Goal: Task Accomplishment & Management: Complete application form

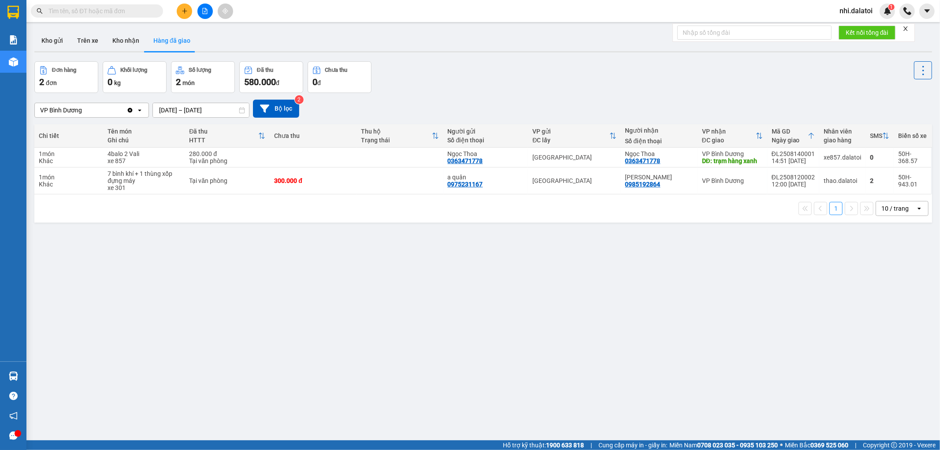
scroll to position [41, 0]
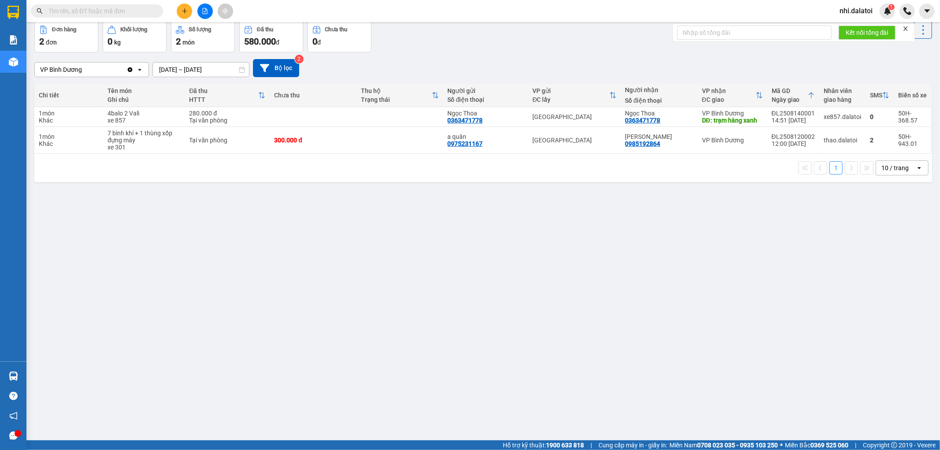
click at [181, 13] on button at bounding box center [184, 11] width 15 height 15
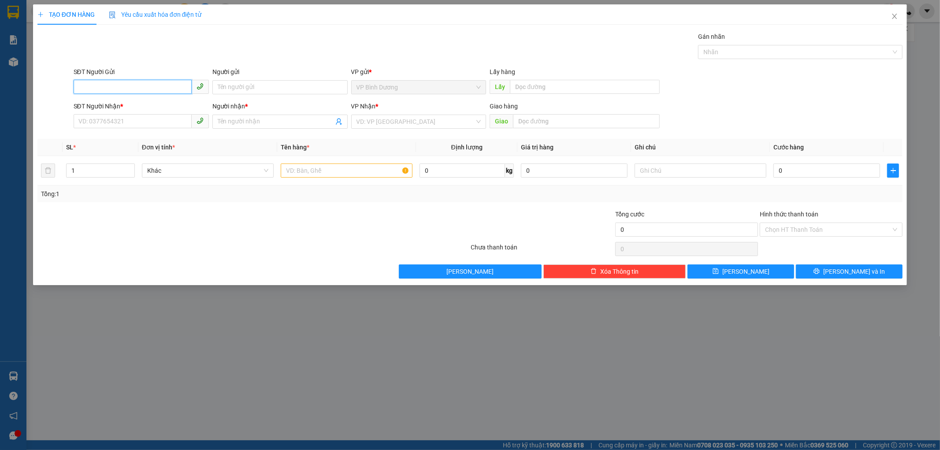
click at [138, 88] on input "SĐT Người Gửi" at bounding box center [133, 87] width 118 height 14
paste input "0365585729"
type input "0365585729"
click at [266, 87] on input "Người gửi" at bounding box center [279, 87] width 135 height 14
type input "A.Thắng"
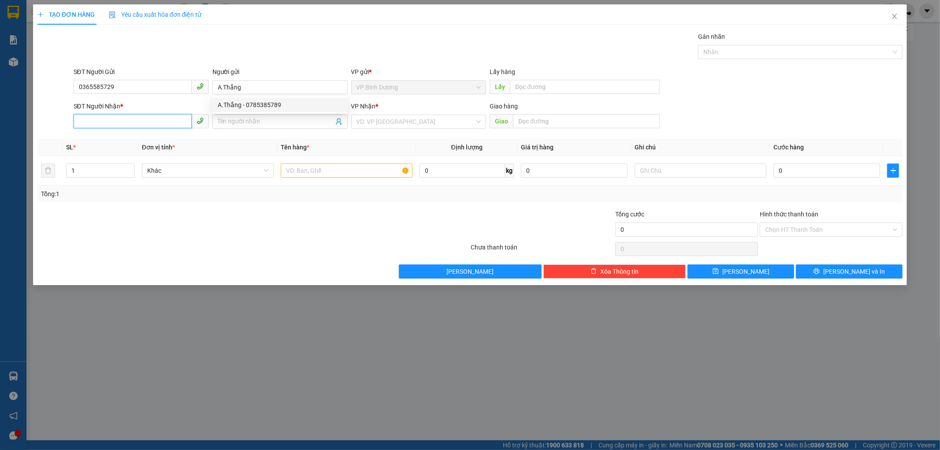
click at [164, 121] on input "SĐT Người Nhận *" at bounding box center [133, 121] width 118 height 14
drag, startPoint x: 252, startPoint y: 122, endPoint x: 290, endPoint y: 122, distance: 38.3
click at [252, 122] on input "Người nhận *" at bounding box center [276, 122] width 116 height 10
click at [378, 124] on input "search" at bounding box center [415, 121] width 119 height 13
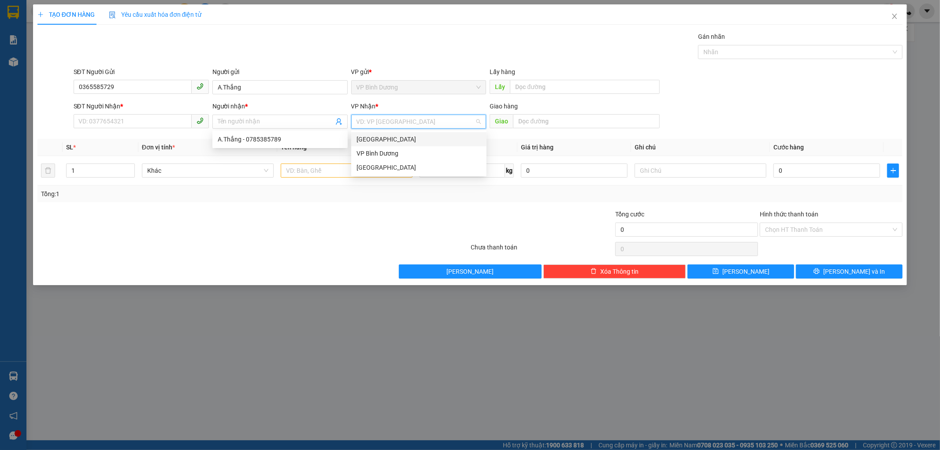
paste input "0983590808"
type input "0983590808"
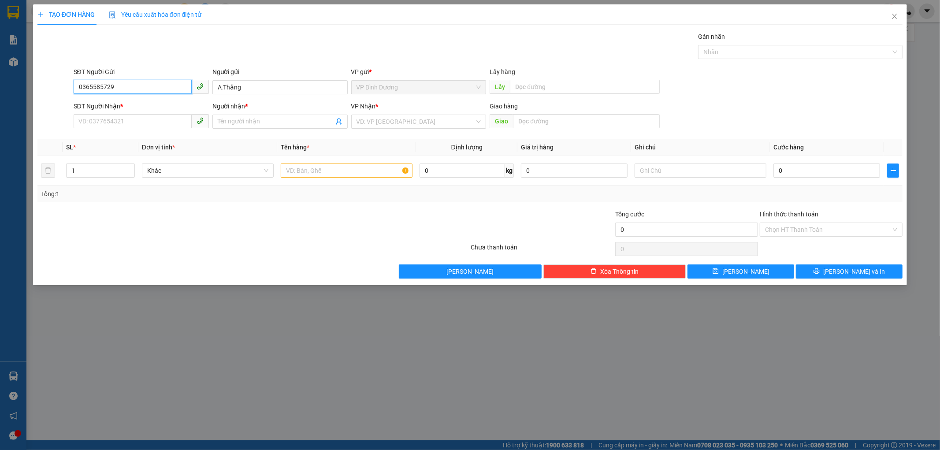
drag, startPoint x: 152, startPoint y: 86, endPoint x: 0, endPoint y: 88, distance: 152.5
click at [0, 88] on div "TẠO ĐƠN HÀNG Yêu cầu xuất hóa đơn điện tử Transit Pickup Surcharge Ids Transit …" at bounding box center [470, 225] width 940 height 450
click at [146, 117] on input "SĐT Người Nhận *" at bounding box center [133, 121] width 118 height 14
paste input "0365585729"
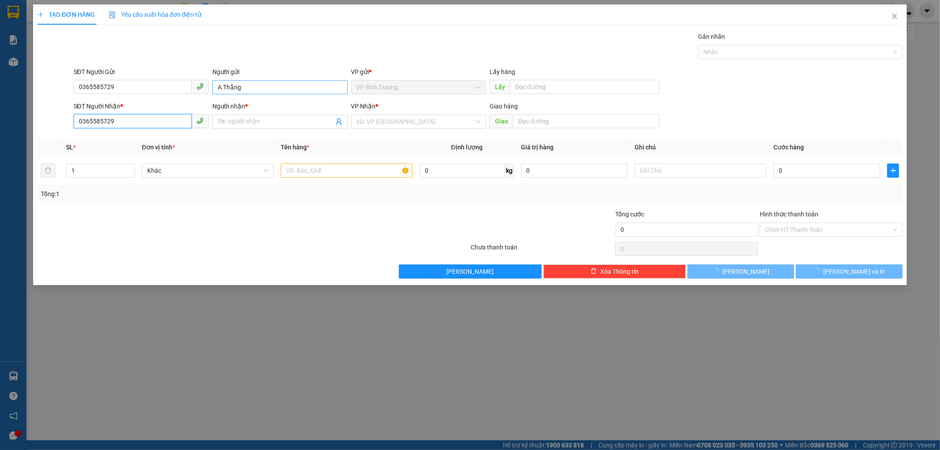
type input "0365585729"
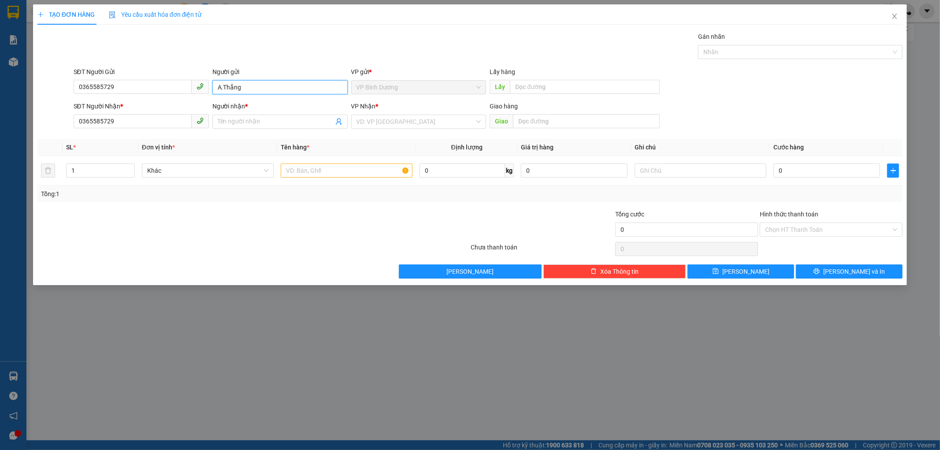
drag, startPoint x: 284, startPoint y: 91, endPoint x: 100, endPoint y: 78, distance: 185.1
click at [100, 78] on div "SĐT Người Gửi 0365585729 Người gửi A.Thắng A.Thắng VP gửi * VP Bình Dương Lấy h…" at bounding box center [488, 82] width 833 height 31
drag, startPoint x: 234, startPoint y: 124, endPoint x: 247, endPoint y: 119, distance: 13.5
click at [236, 122] on input "Người nhận *" at bounding box center [276, 122] width 116 height 10
paste input "A.Thắng"
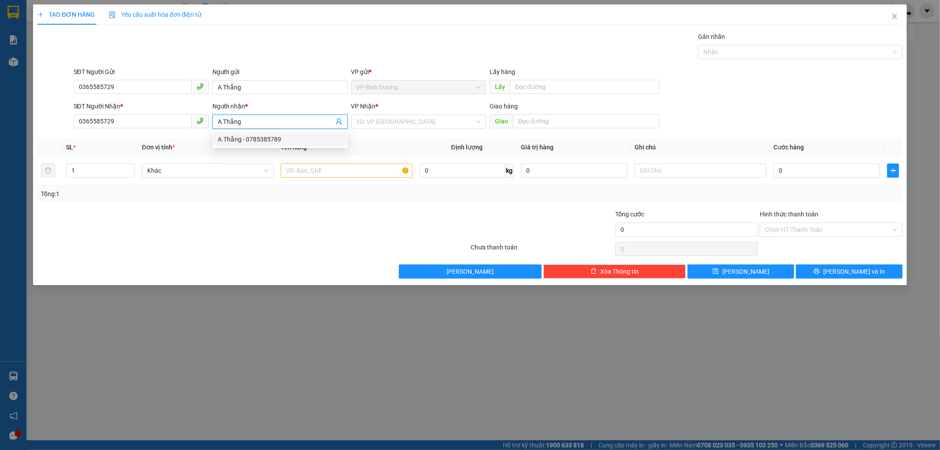
type input "A.Thắng"
click at [386, 152] on th "Tên hàng *" at bounding box center [346, 147] width 139 height 17
drag, startPoint x: 151, startPoint y: 90, endPoint x: 0, endPoint y: 100, distance: 151.5
click at [29, 91] on div "TẠO ĐƠN HÀNG Yêu cầu xuất hóa đơn điện tử Transit Pickup Surcharge Ids Transit …" at bounding box center [470, 225] width 940 height 450
paste input "983590808"
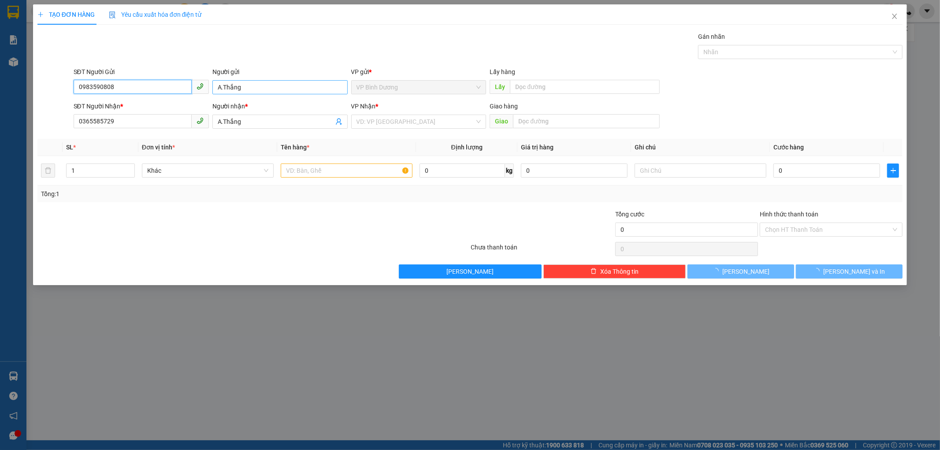
type input "0983590808"
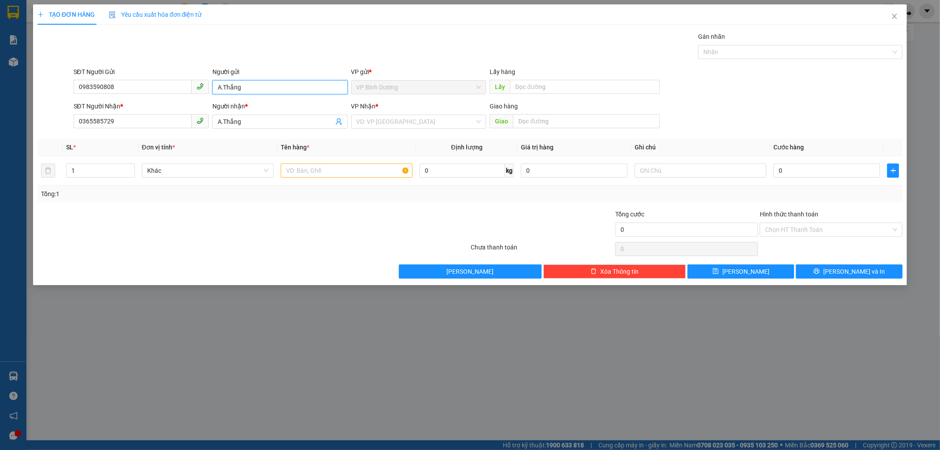
drag, startPoint x: 294, startPoint y: 86, endPoint x: 165, endPoint y: 89, distance: 129.1
click at [206, 87] on div "SĐT Người Gửi 0983590808 Người gửi A.Thắng A.Thắng VP gửi * VP Bình Dương Lấy h…" at bounding box center [488, 82] width 833 height 31
click at [340, 204] on div "Transit Pickup Surcharge Ids Transit Deliver Surcharge Ids Transit Deliver Surc…" at bounding box center [469, 155] width 865 height 247
click at [397, 112] on div "VP Nhận *" at bounding box center [418, 107] width 135 height 13
click at [394, 120] on input "search" at bounding box center [415, 121] width 119 height 13
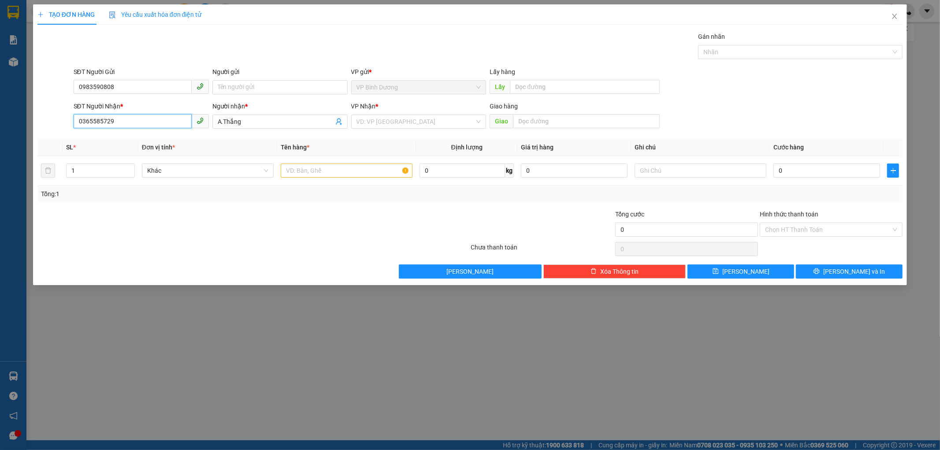
drag, startPoint x: 143, startPoint y: 119, endPoint x: 0, endPoint y: 138, distance: 144.5
click at [16, 135] on div "TẠO ĐƠN HÀNG Yêu cầu xuất hóa đơn điện tử Transit Pickup Surcharge Ids Transit …" at bounding box center [470, 225] width 940 height 450
click at [894, 18] on icon "close" at bounding box center [894, 16] width 5 height 5
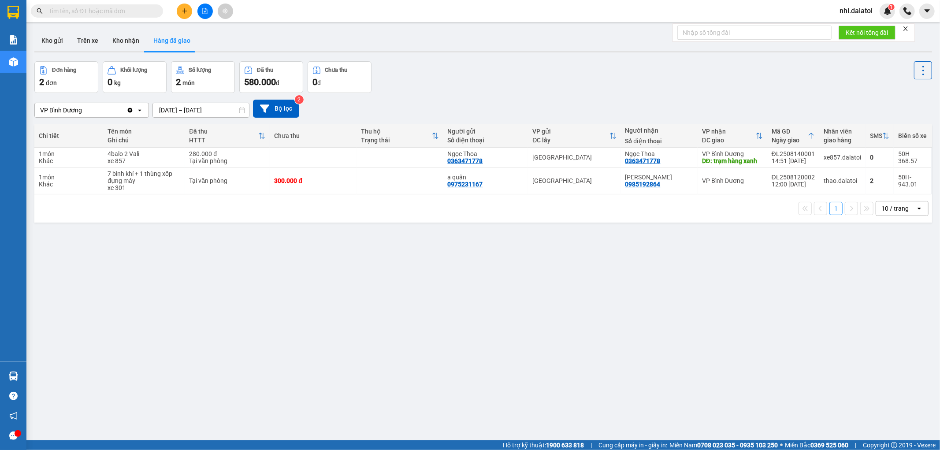
click at [861, 11] on span "nhi.dalatoi" at bounding box center [855, 10] width 47 height 11
click at [865, 23] on span "Đăng xuất" at bounding box center [864, 27] width 37 height 10
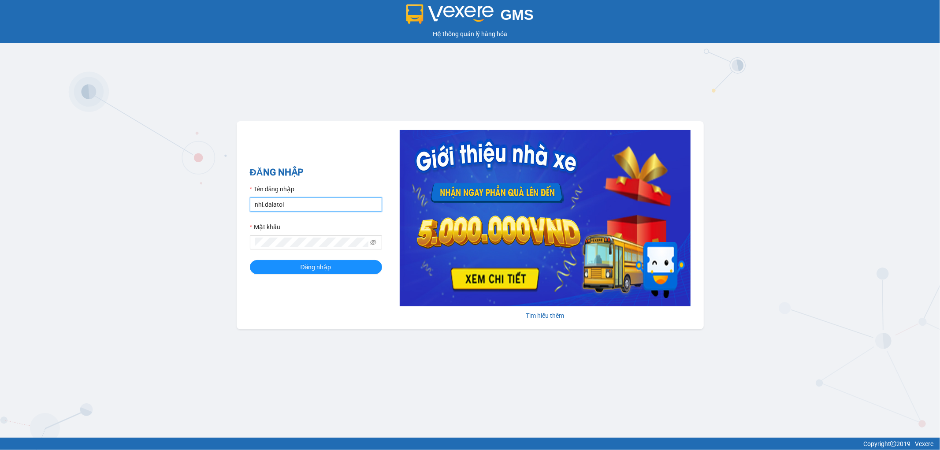
drag, startPoint x: 327, startPoint y: 206, endPoint x: 324, endPoint y: 212, distance: 6.7
click at [326, 208] on input "nhi.dalatoi" at bounding box center [316, 204] width 132 height 14
type input "vpdalat.dalatoi"
click at [337, 267] on button "Đăng nhập" at bounding box center [316, 267] width 132 height 14
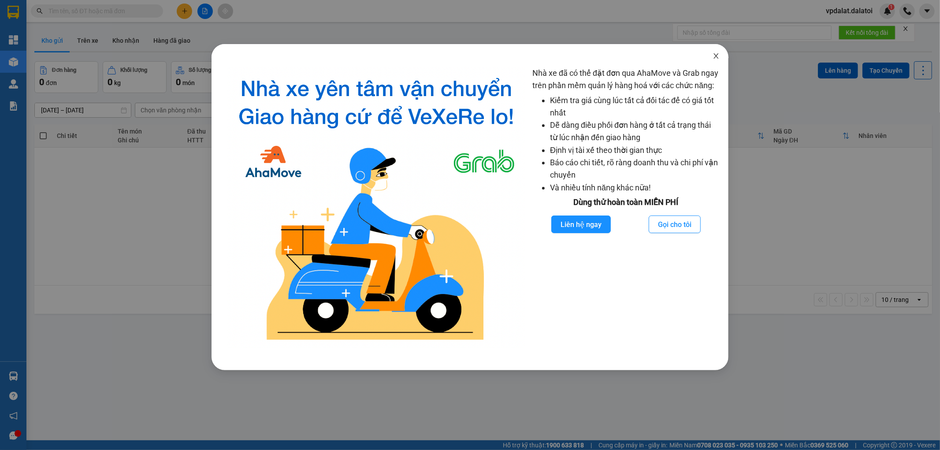
click at [715, 55] on icon "close" at bounding box center [715, 55] width 5 height 5
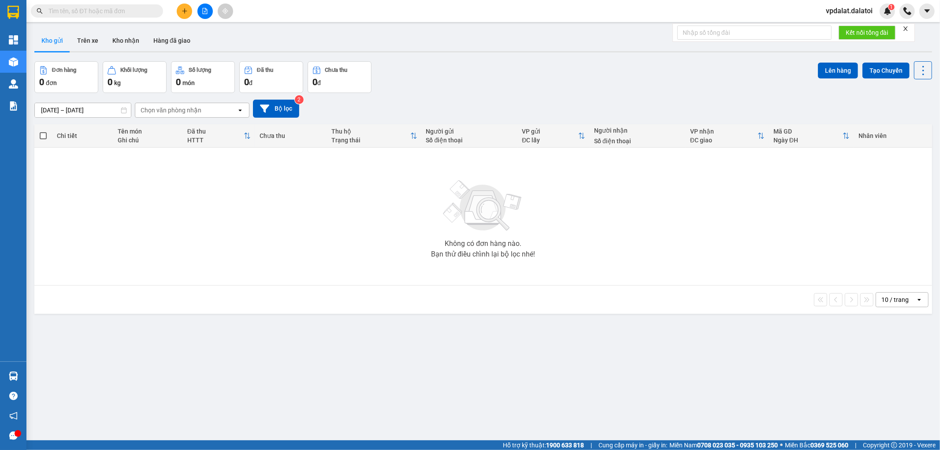
click at [185, 11] on icon "plus" at bounding box center [185, 11] width 6 height 6
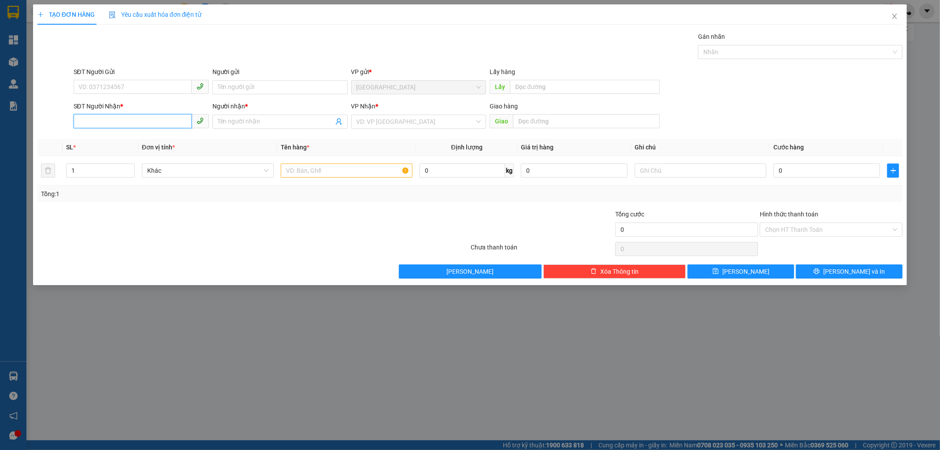
click at [147, 124] on input "SĐT Người Nhận *" at bounding box center [133, 121] width 118 height 14
paste input "0365585729"
type input "0365585729"
click at [246, 122] on input "Người nhận *" at bounding box center [276, 122] width 116 height 10
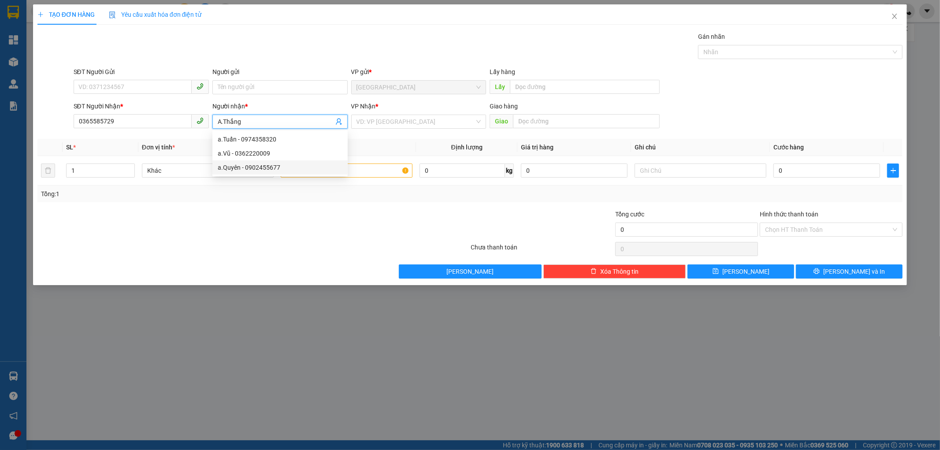
type input "A.Thắng"
click at [274, 223] on div at bounding box center [181, 224] width 289 height 31
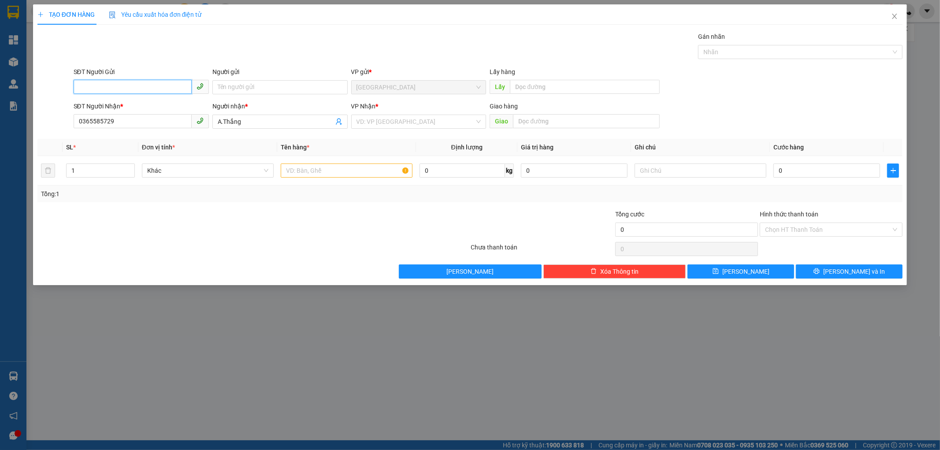
click at [147, 92] on input "SĐT Người Gửi" at bounding box center [133, 87] width 118 height 14
paste input "0983590808"
type input "0983590808"
drag, startPoint x: 346, startPoint y: 252, endPoint x: 388, endPoint y: 209, distance: 59.5
click at [349, 251] on div at bounding box center [254, 249] width 434 height 18
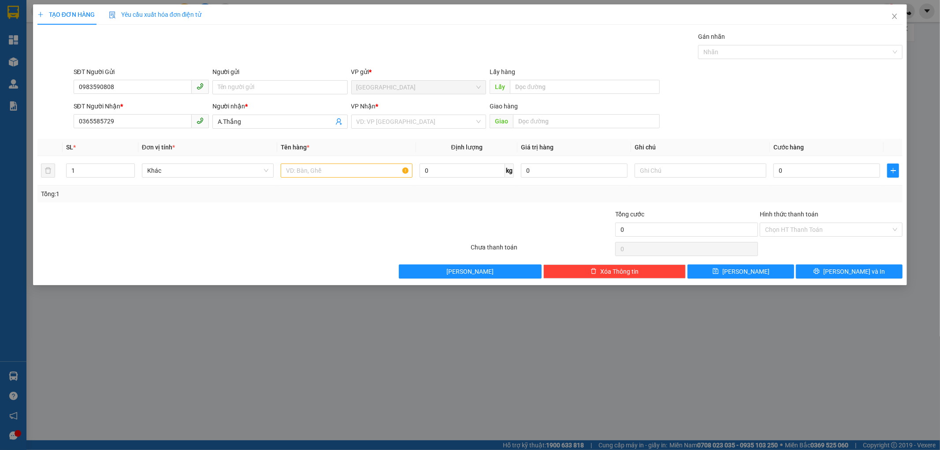
click at [397, 133] on div "Transit Pickup Surcharge Ids Transit Deliver Surcharge Ids Transit Deliver Surc…" at bounding box center [469, 155] width 865 height 247
click at [406, 123] on input "search" at bounding box center [415, 121] width 119 height 13
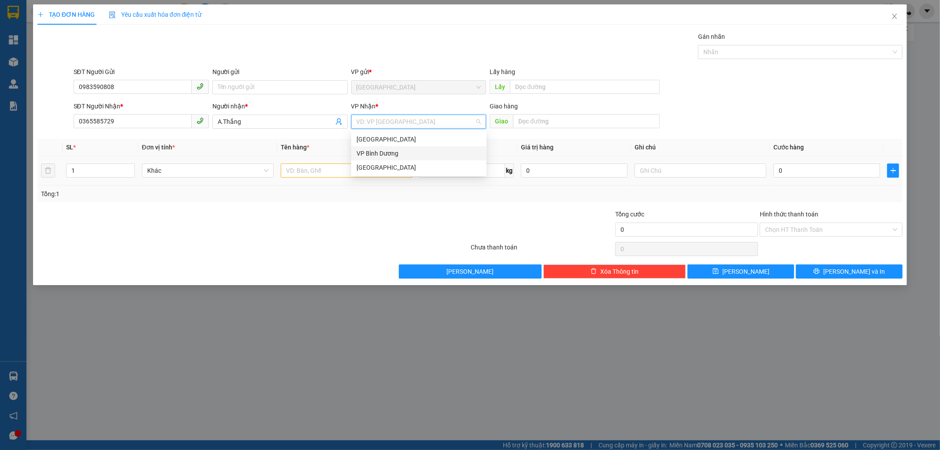
drag, startPoint x: 397, startPoint y: 152, endPoint x: 395, endPoint y: 159, distance: 7.2
click at [395, 152] on div "VP Bình Dương" at bounding box center [418, 153] width 125 height 10
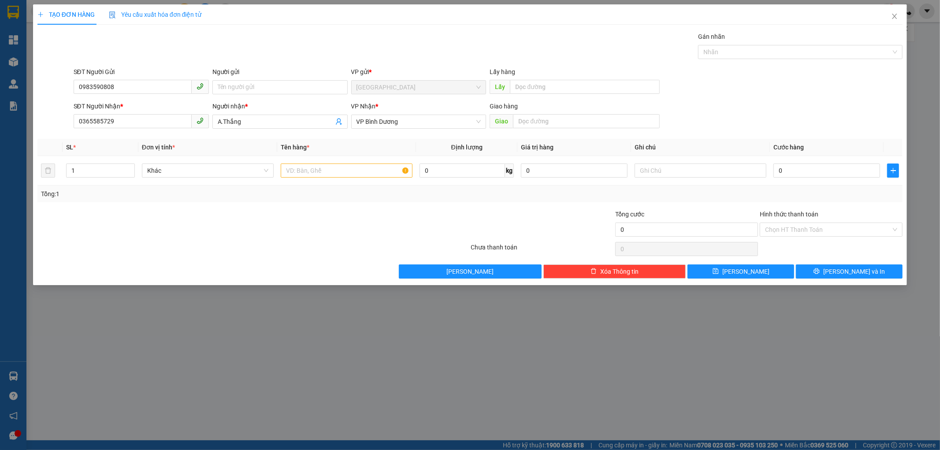
drag, startPoint x: 397, startPoint y: 211, endPoint x: 385, endPoint y: 203, distance: 14.2
click at [396, 212] on div at bounding box center [398, 224] width 145 height 31
click at [363, 162] on div at bounding box center [347, 171] width 132 height 18
click at [345, 168] on input "text" at bounding box center [347, 170] width 132 height 14
drag, startPoint x: 358, startPoint y: 174, endPoint x: 309, endPoint y: 166, distance: 49.0
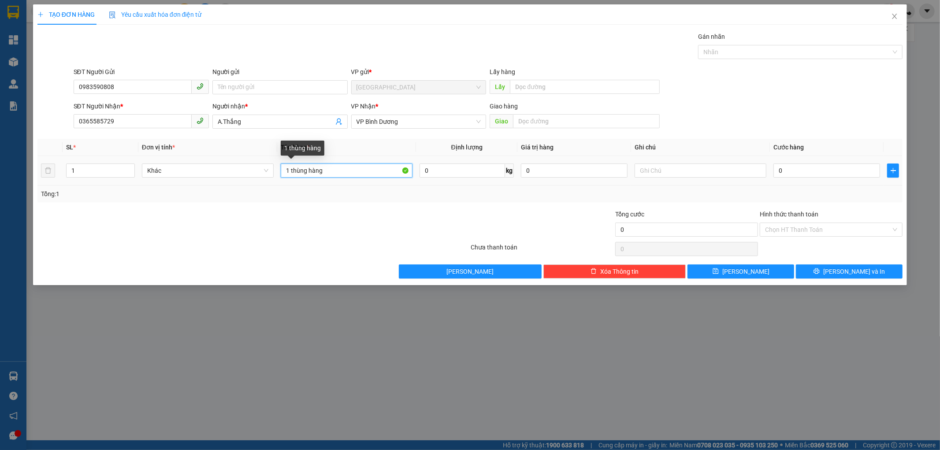
click at [309, 166] on input "1 thùng hàng" at bounding box center [347, 170] width 132 height 14
type input "1 thùng nấm"
click at [796, 167] on input "0" at bounding box center [826, 170] width 107 height 14
type input "4"
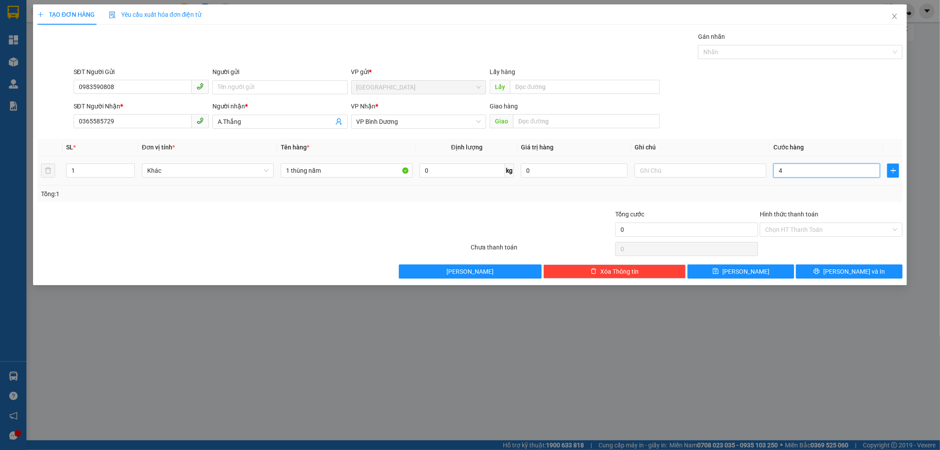
type input "4"
type input "40"
type input "400"
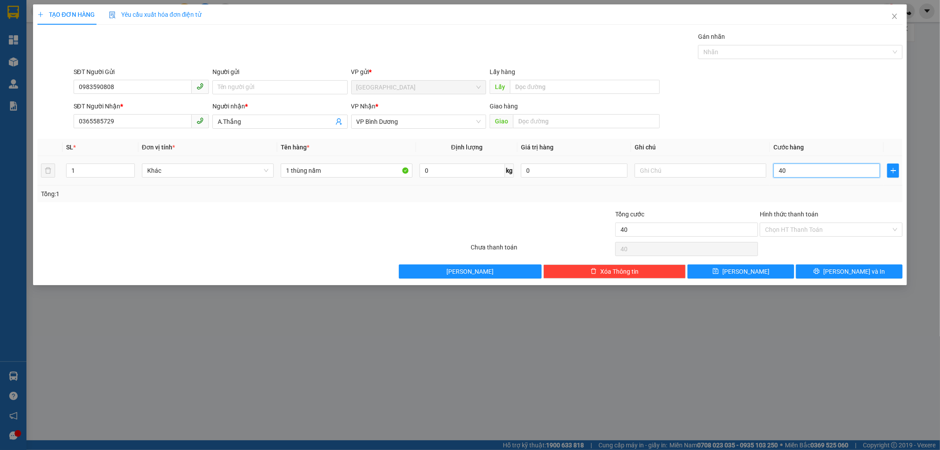
type input "400"
type input "4.000"
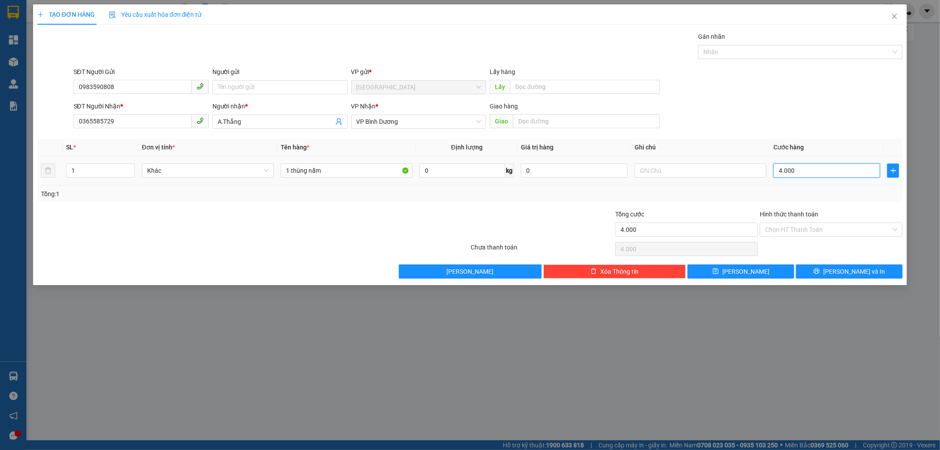
type input "40.000"
click at [653, 169] on input "text" at bounding box center [700, 170] width 132 height 14
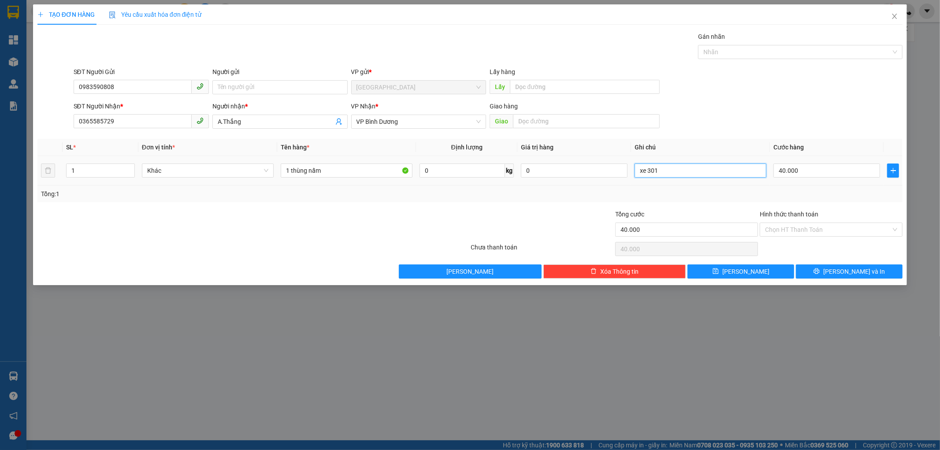
type input "xe 301"
click at [776, 130] on div "SĐT Người Nhận * 0365585729 Người nhận * A.Thắng VP Nhận * VP Bình Dương Giao h…" at bounding box center [488, 116] width 833 height 31
click at [820, 227] on input "Hình thức thanh toán" at bounding box center [828, 229] width 126 height 13
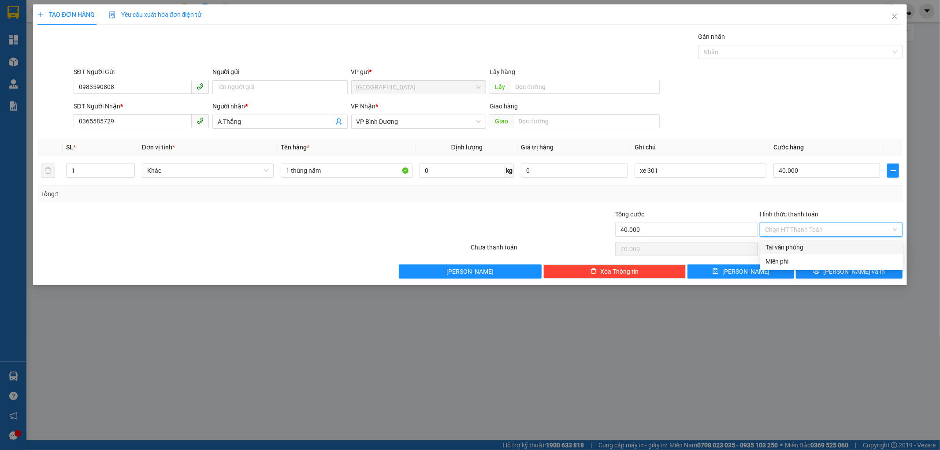
drag, startPoint x: 715, startPoint y: 204, endPoint x: 709, endPoint y: 208, distance: 8.2
click at [713, 204] on div "Transit Pickup Surcharge Ids Transit Deliver Surcharge Ids Transit Deliver Surc…" at bounding box center [469, 155] width 865 height 247
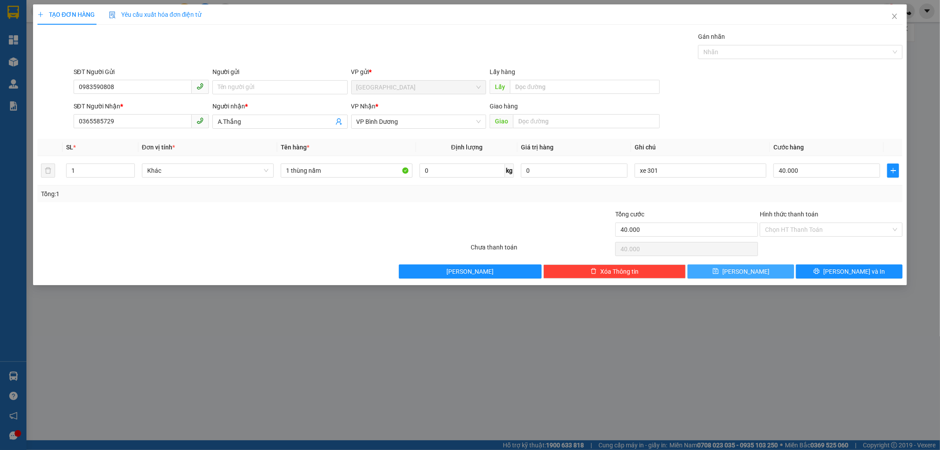
click at [781, 274] on button "[PERSON_NAME]" at bounding box center [740, 271] width 107 height 14
type input "0"
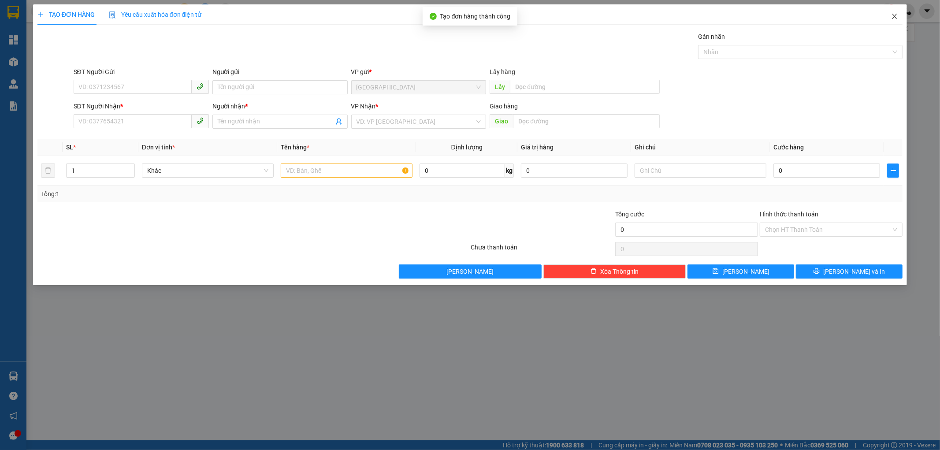
click at [897, 11] on span "Close" at bounding box center [894, 16] width 25 height 25
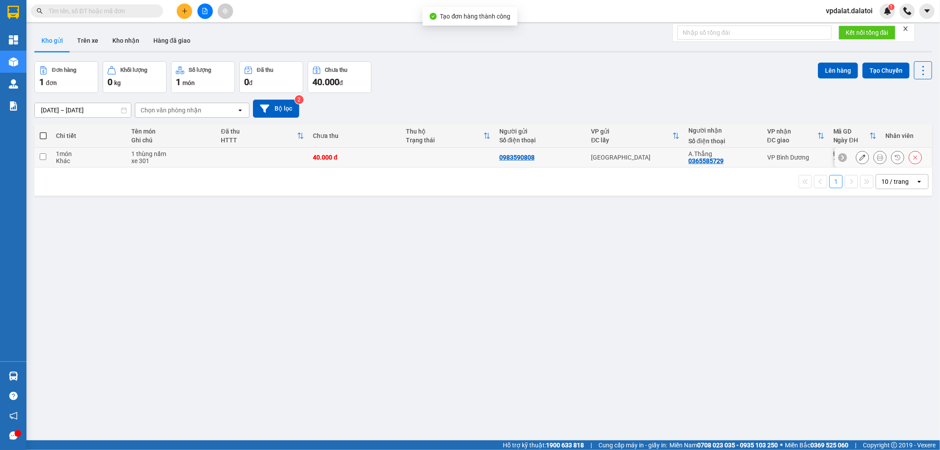
drag, startPoint x: 102, startPoint y: 155, endPoint x: 117, endPoint y: 152, distance: 15.2
click at [102, 155] on div "1 món" at bounding box center [89, 153] width 67 height 7
checkbox input "true"
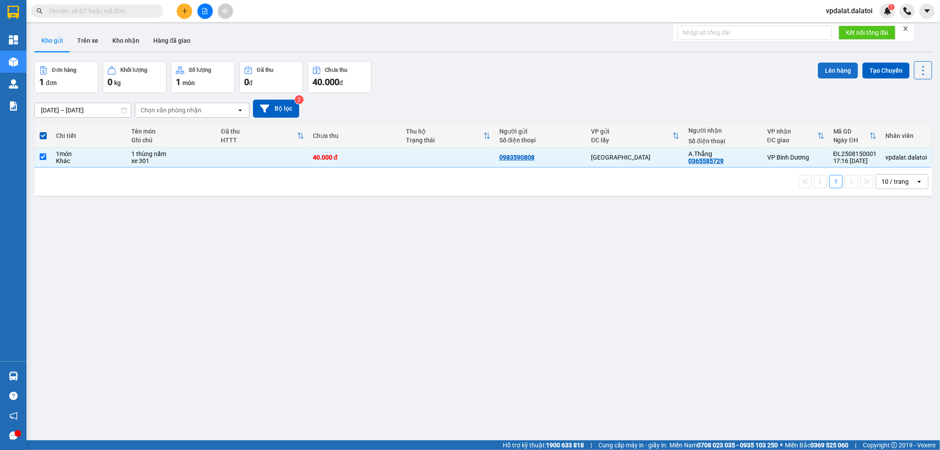
click at [831, 70] on button "Lên hàng" at bounding box center [838, 71] width 40 height 16
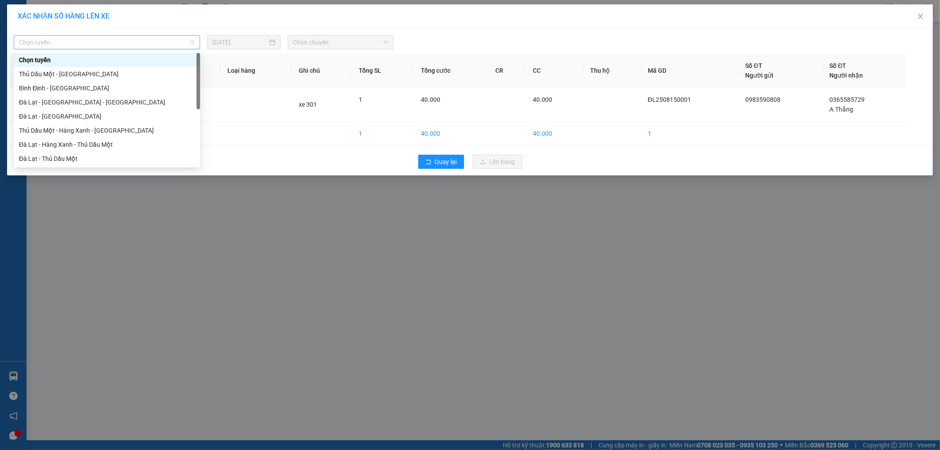
click at [153, 42] on span "Chọn tuyến" at bounding box center [107, 42] width 176 height 13
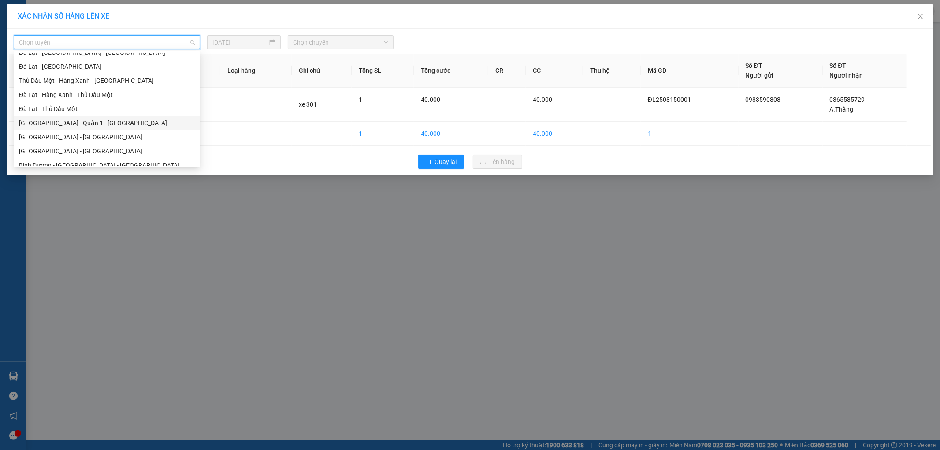
scroll to position [1, 0]
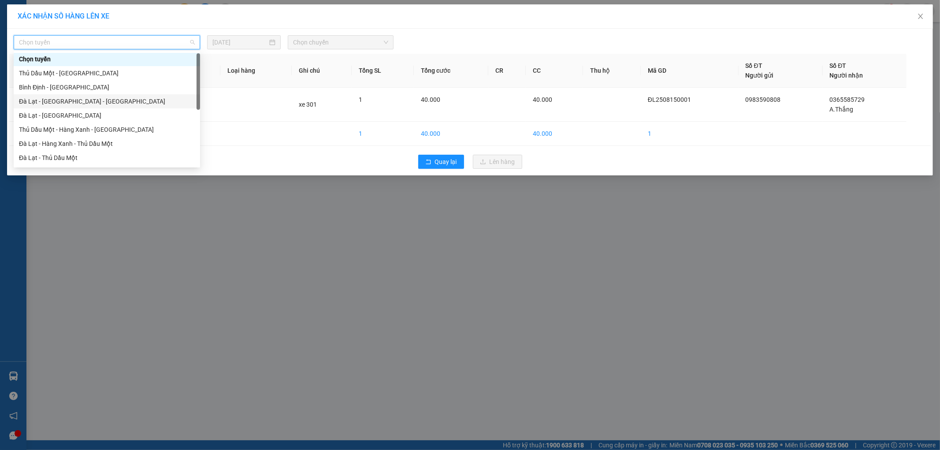
click at [65, 102] on div "Đà Lạt - [GEOGRAPHIC_DATA] - [GEOGRAPHIC_DATA]" at bounding box center [107, 101] width 176 height 10
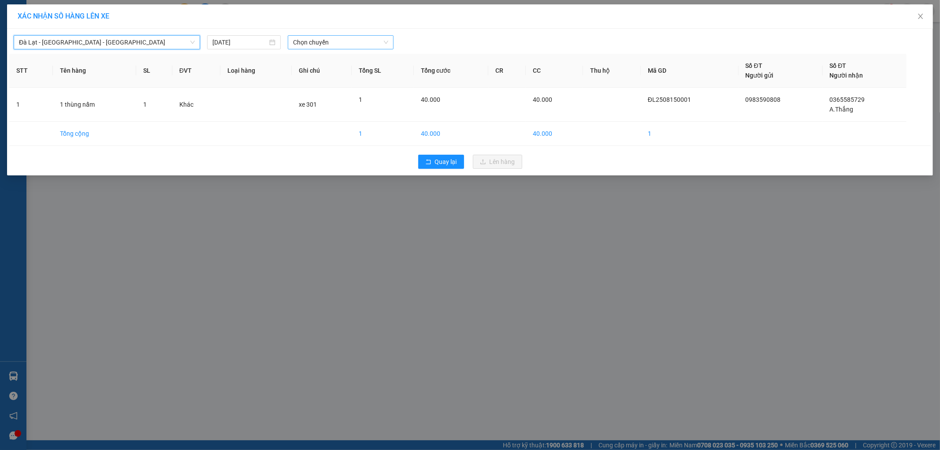
click at [324, 42] on span "Chọn chuyến" at bounding box center [340, 42] width 95 height 13
click at [327, 70] on div "22:00 - 50H-943.01" at bounding box center [327, 74] width 69 height 10
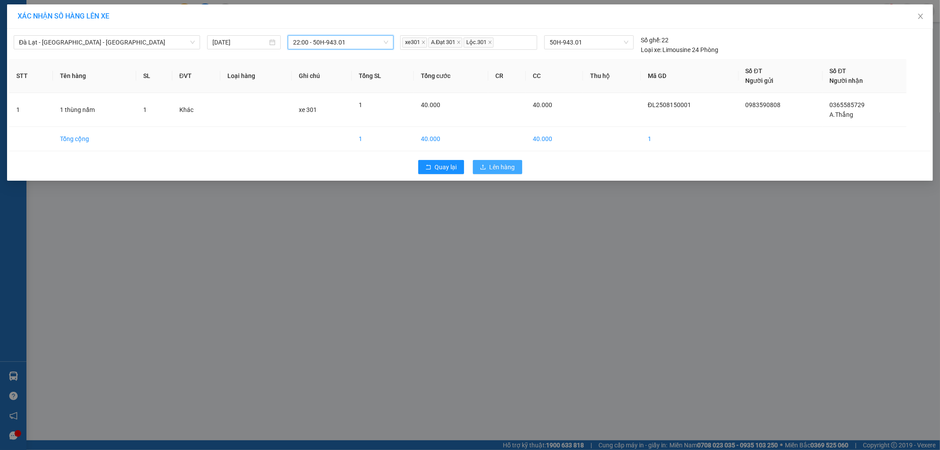
click at [488, 160] on button "Lên hàng" at bounding box center [497, 167] width 49 height 14
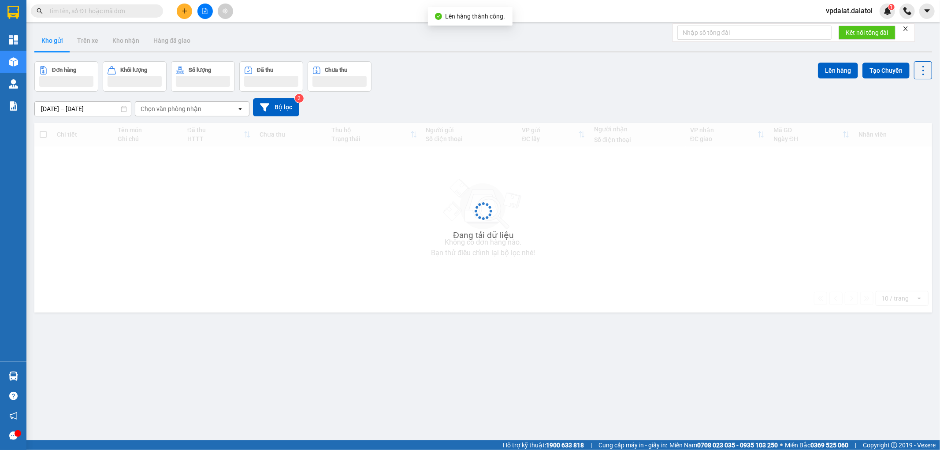
drag, startPoint x: 444, startPoint y: 241, endPoint x: 441, endPoint y: 245, distance: 4.8
click at [442, 244] on div "Đang tải dữ liệu" at bounding box center [483, 217] width 898 height 189
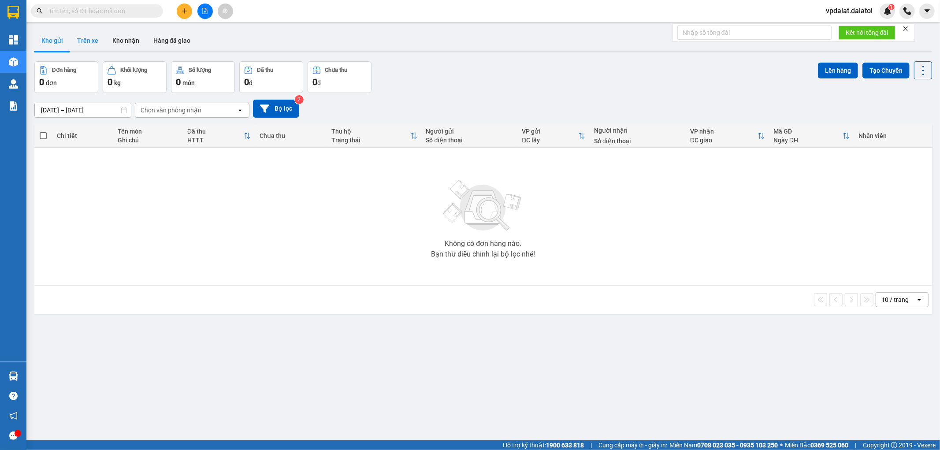
click at [97, 45] on button "Trên xe" at bounding box center [87, 40] width 35 height 21
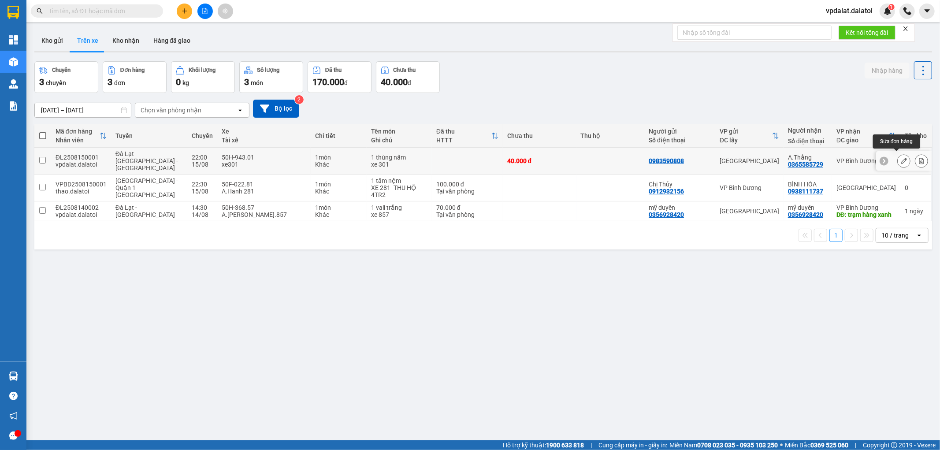
click at [901, 158] on icon at bounding box center [904, 161] width 6 height 6
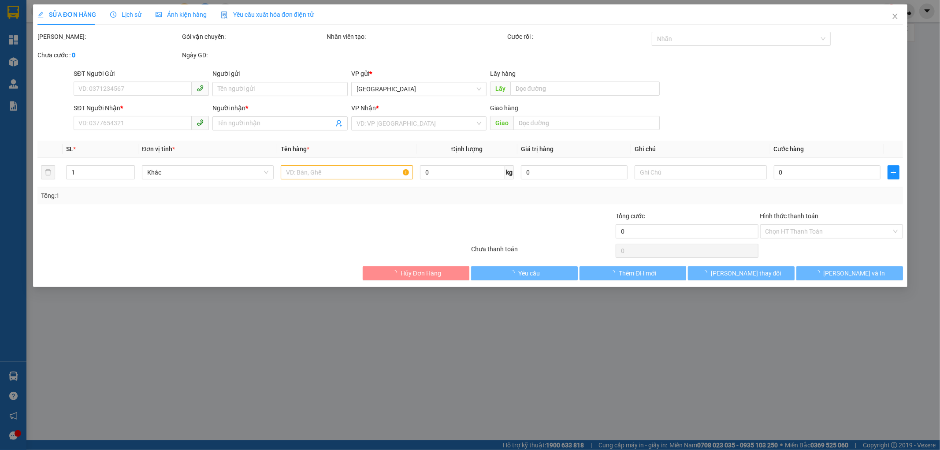
type input "0983590808"
type input "0365585729"
type input "A.Thắng"
type input "40.000"
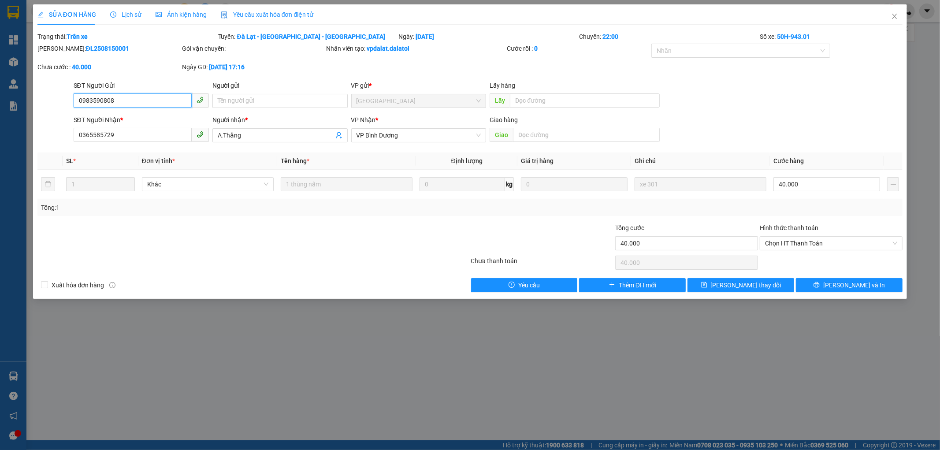
drag, startPoint x: 172, startPoint y: 102, endPoint x: 0, endPoint y: 120, distance: 173.2
click at [3, 115] on div "SỬA ĐƠN HÀNG Lịch sử Ảnh kiện hàng Yêu cầu xuất hóa đơn điện tử Total Paid Fee …" at bounding box center [470, 225] width 940 height 450
drag, startPoint x: 160, startPoint y: 137, endPoint x: 0, endPoint y: 128, distance: 160.7
click at [0, 128] on div "SỬA ĐƠN HÀNG Lịch sử Ảnh kiện hàng Yêu cầu xuất hóa đơn điện tử Total Paid Fee …" at bounding box center [470, 225] width 940 height 450
drag, startPoint x: 296, startPoint y: 144, endPoint x: 162, endPoint y: 146, distance: 134.0
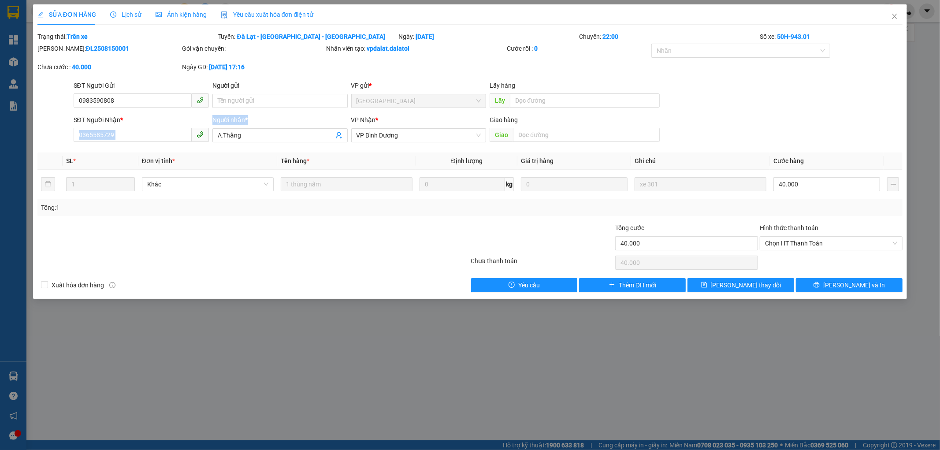
click at [162, 146] on div "SĐT Người Nhận * 0365585729 Người nhận * A.Thắng VP Nhận * VP Bình Dương Giao h…" at bounding box center [488, 130] width 833 height 31
drag, startPoint x: 267, startPoint y: 138, endPoint x: 137, endPoint y: 143, distance: 129.2
click at [137, 143] on div "SĐT Người Nhận * 0365585729 Người nhận * A.Thắng A.Thắng VP Nhận * VP Bình Dươn…" at bounding box center [488, 130] width 833 height 31
click at [897, 18] on icon "close" at bounding box center [894, 16] width 7 height 7
